Goal: Obtain resource: Obtain resource

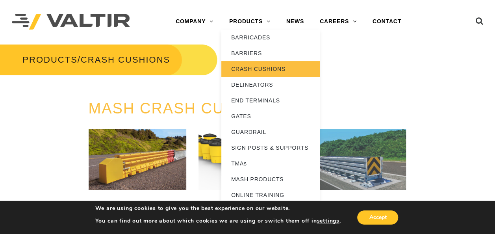
click at [267, 68] on link "CRASH CUSHIONS" at bounding box center [270, 69] width 98 height 16
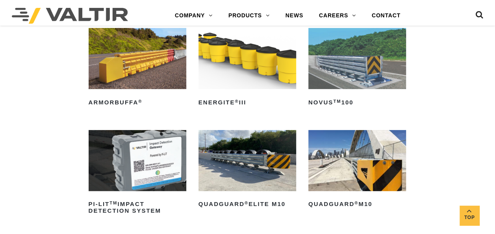
scroll to position [156, 0]
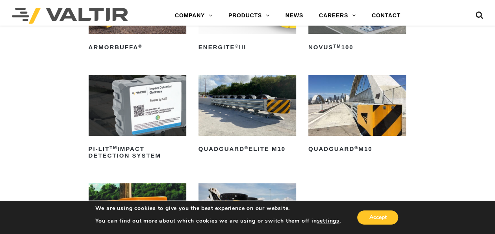
click at [350, 117] on img at bounding box center [357, 105] width 98 height 61
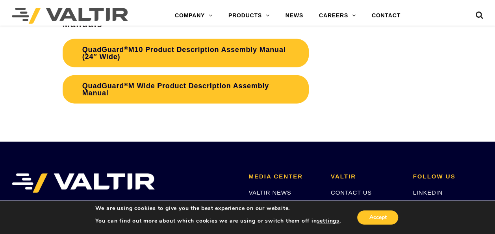
scroll to position [2345, 0]
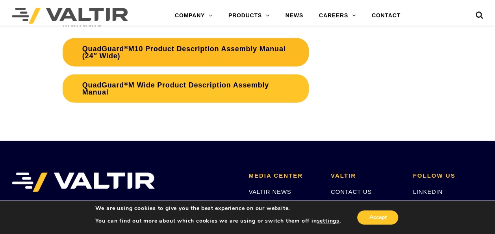
click at [180, 46] on link "QuadGuard ® M10 Product Description Assembly Manual (24″ Wide)" at bounding box center [186, 52] width 246 height 28
